Goal: Information Seeking & Learning: Stay updated

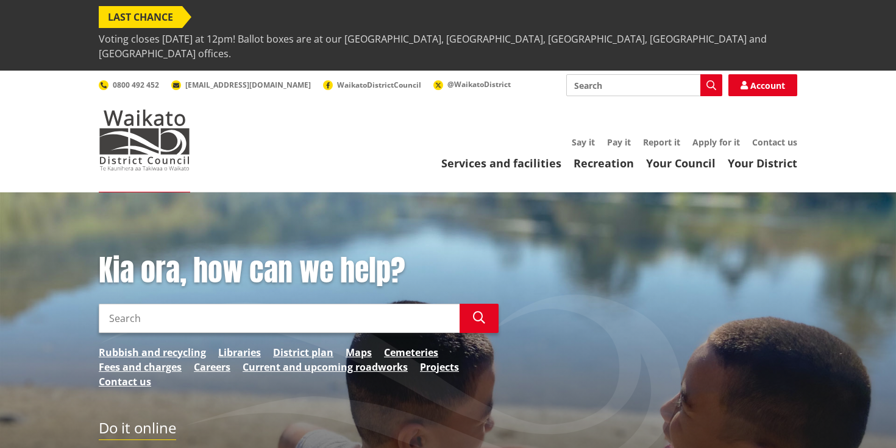
click at [297, 28] on span "Voting closes [DATE] at 12pm! Ballot boxes are at our [GEOGRAPHIC_DATA], [GEOGR…" at bounding box center [448, 46] width 698 height 37
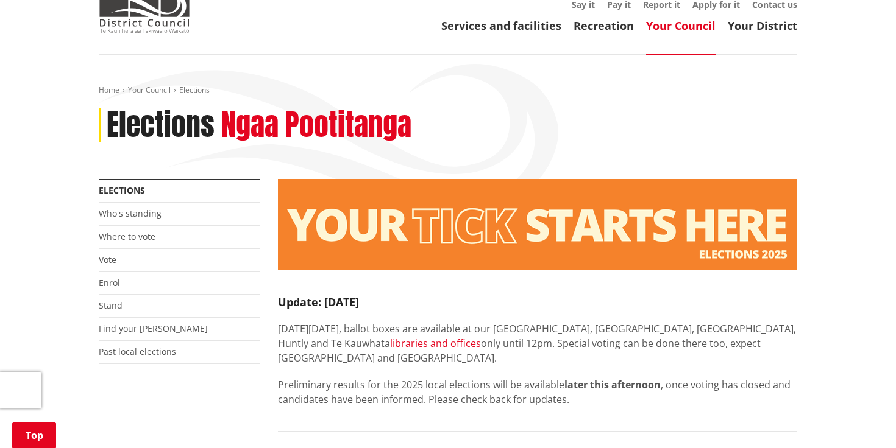
scroll to position [130, 0]
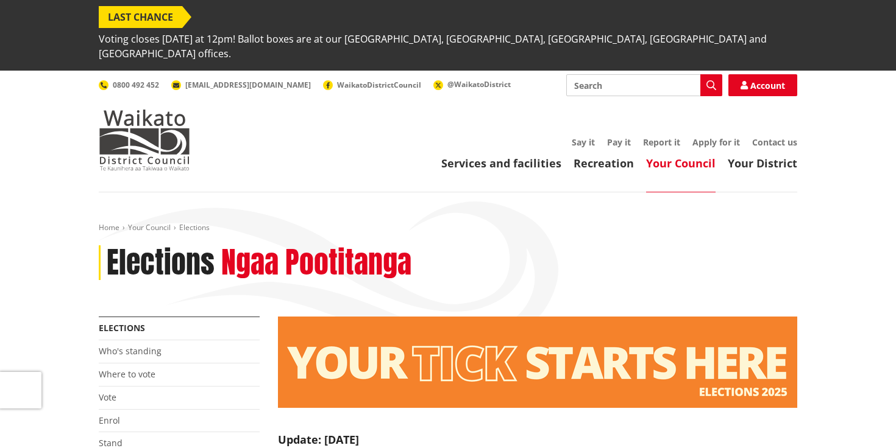
scroll to position [130, 0]
